Goal: Information Seeking & Learning: Learn about a topic

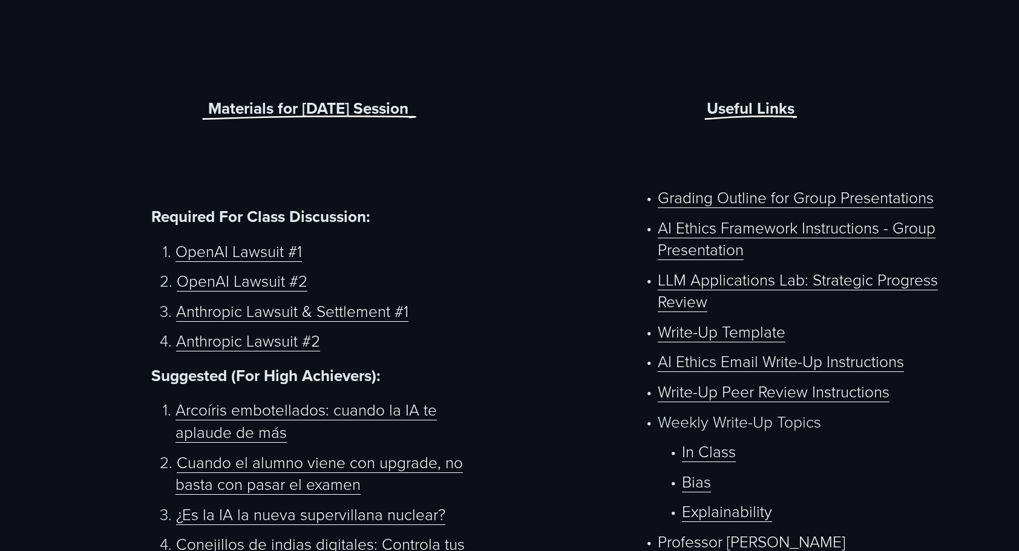
scroll to position [542, 0]
click at [708, 339] on link "Write-Up Template" at bounding box center [722, 332] width 128 height 22
click at [215, 255] on link "OpenAI Lawsuit #1" at bounding box center [238, 252] width 126 height 22
click at [261, 286] on link "OpenAI Lawsuit #2" at bounding box center [242, 281] width 131 height 22
click at [255, 309] on link "Anthropic Lawsuit & Settlement #1" at bounding box center [292, 312] width 232 height 22
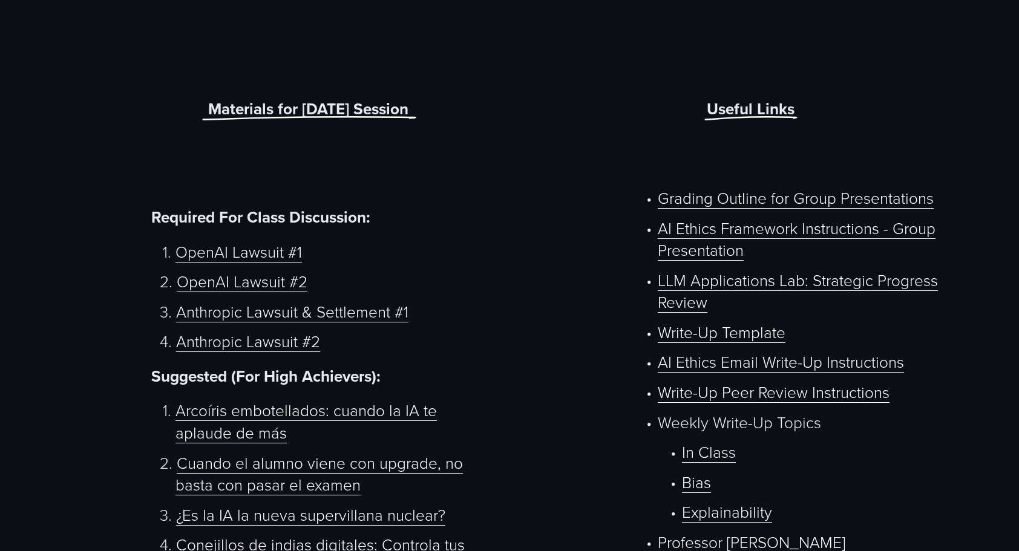
click at [248, 345] on link "Anthropic Lawsuit #2" at bounding box center [248, 341] width 144 height 22
click at [269, 280] on link "OpenAI Lawsuit #2" at bounding box center [242, 281] width 131 height 22
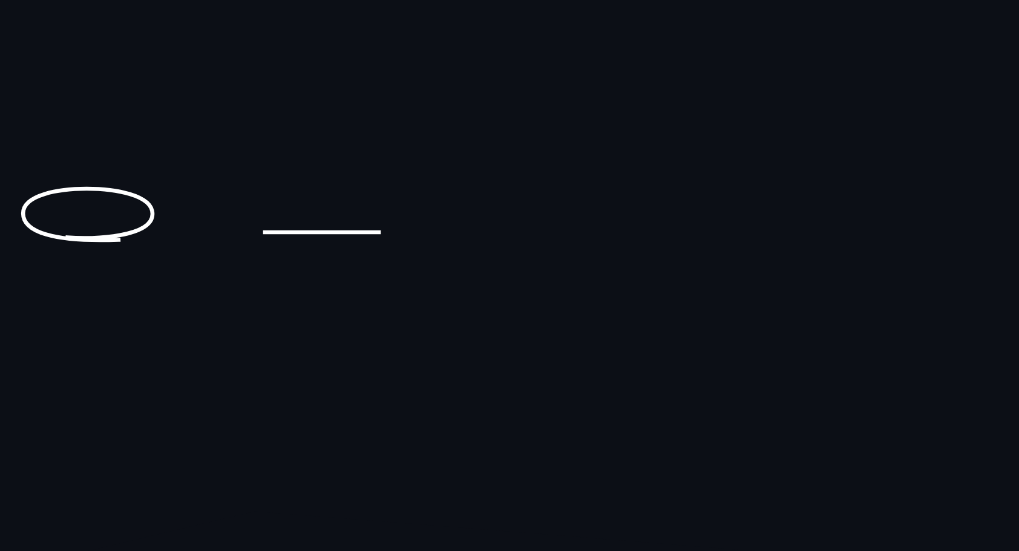
scroll to position [708, 0]
